Goal: Check status: Check status

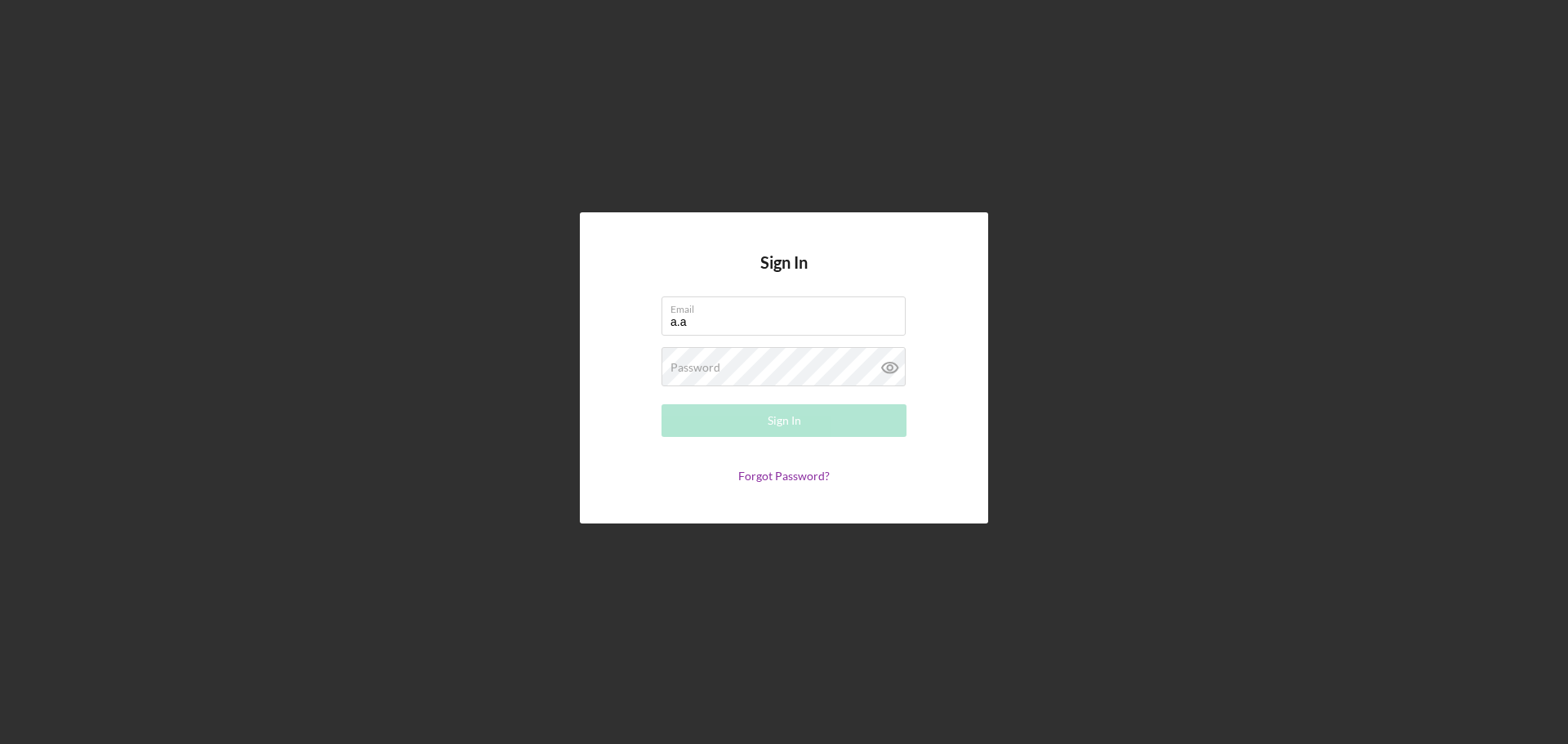
type input "[PERSON_NAME][EMAIL_ADDRESS][DOMAIN_NAME]"
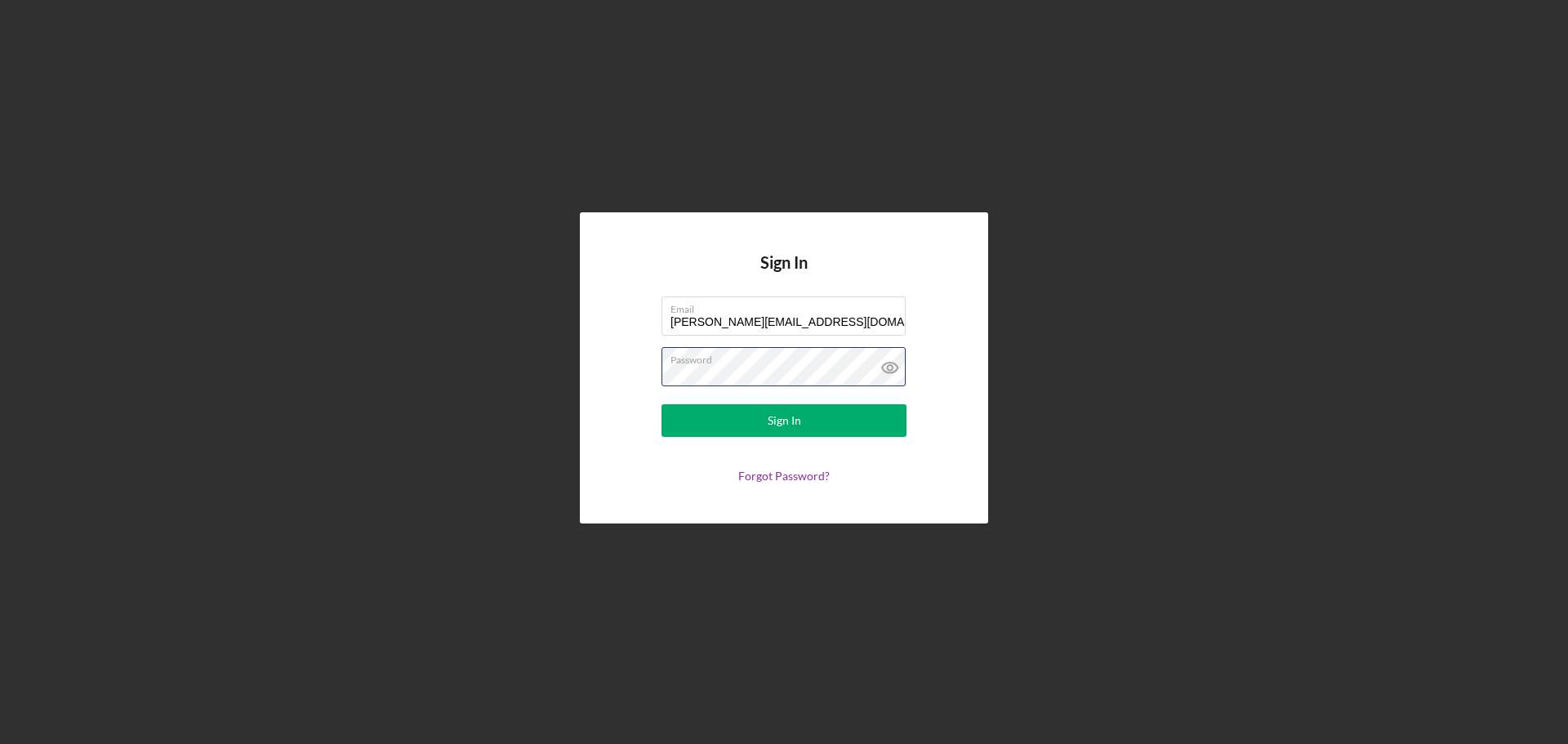
click at [662, 404] on button "Sign In" at bounding box center [784, 420] width 245 height 32
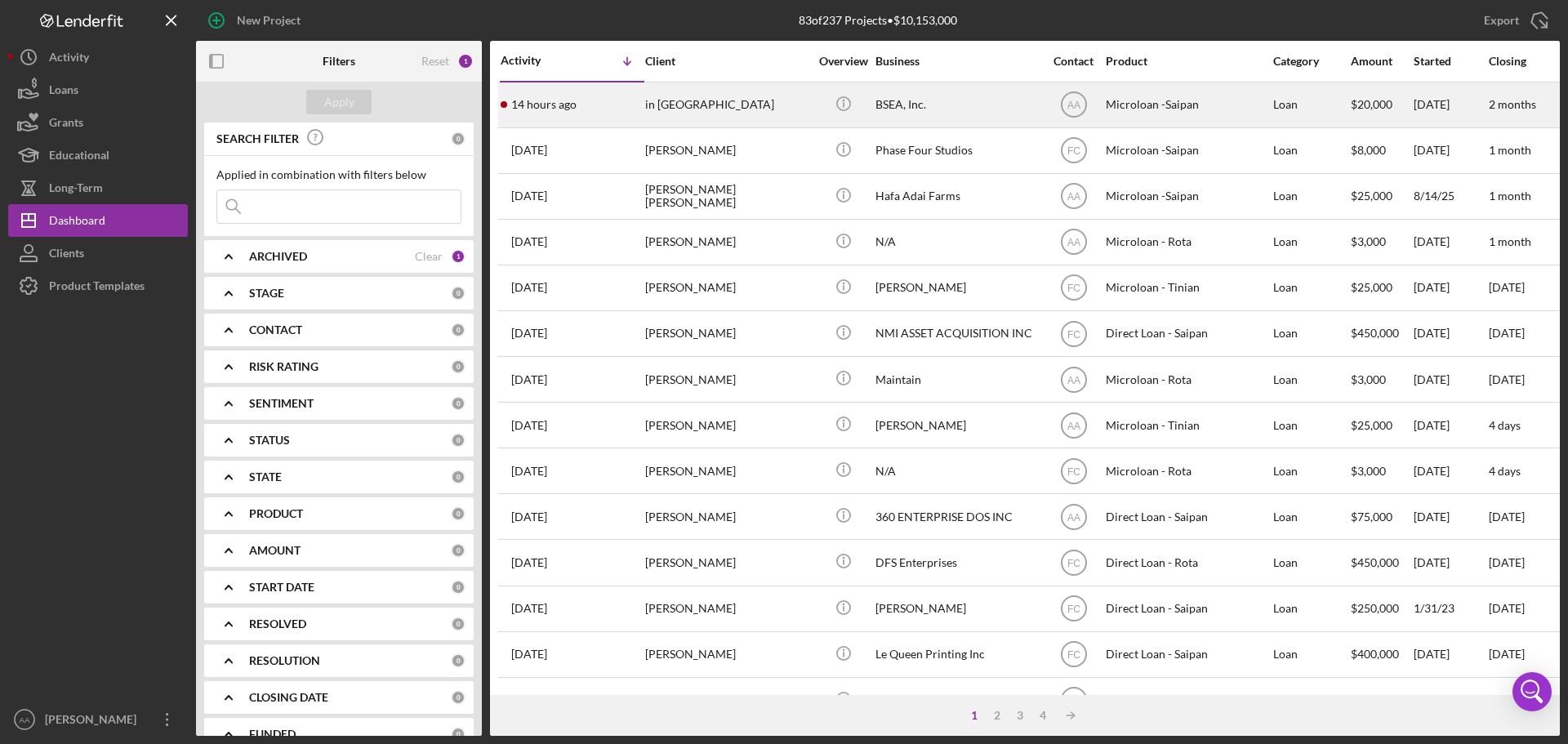
click at [716, 119] on div "in [GEOGRAPHIC_DATA]" at bounding box center [727, 105] width 163 height 43
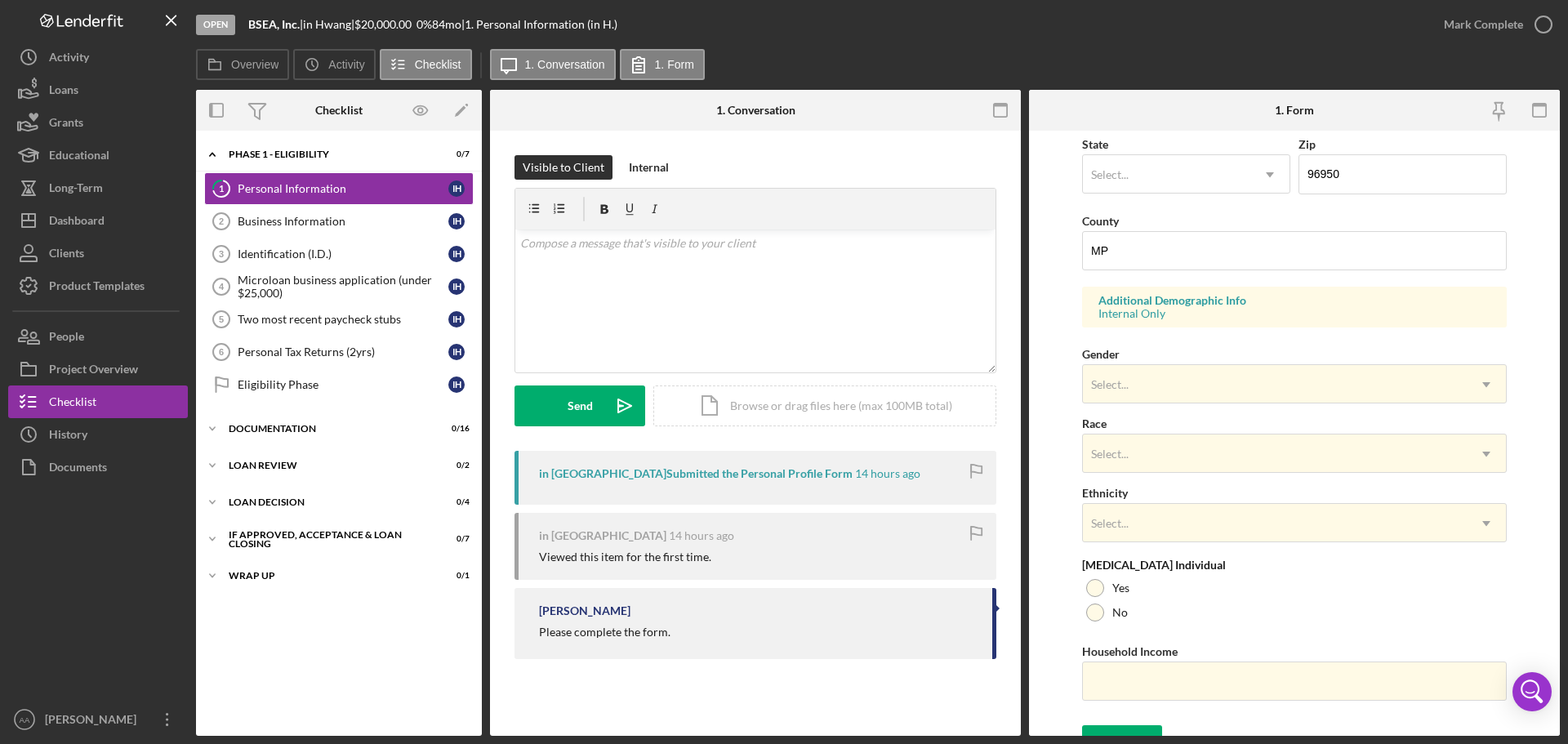
scroll to position [485, 0]
